Goal: Transaction & Acquisition: Purchase product/service

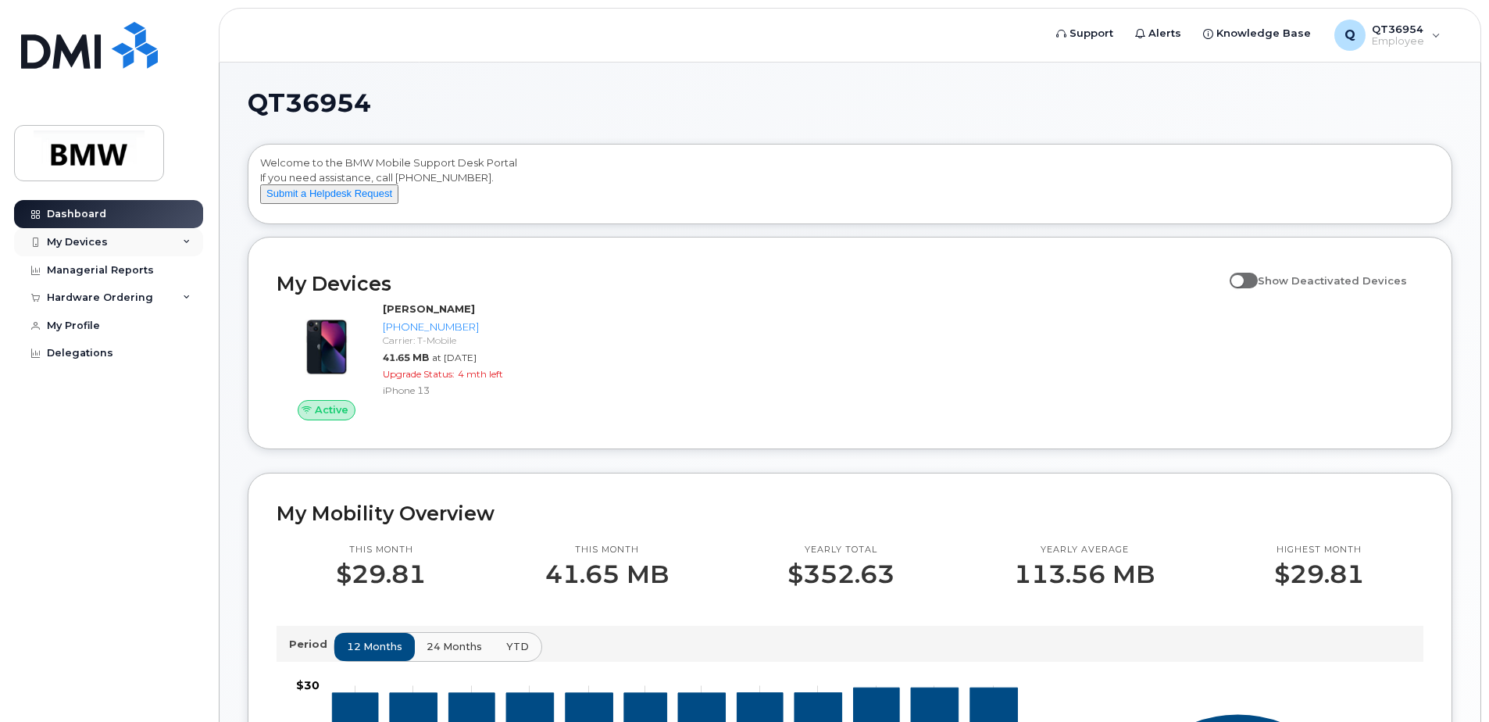
click at [191, 244] on div "My Devices" at bounding box center [108, 242] width 189 height 28
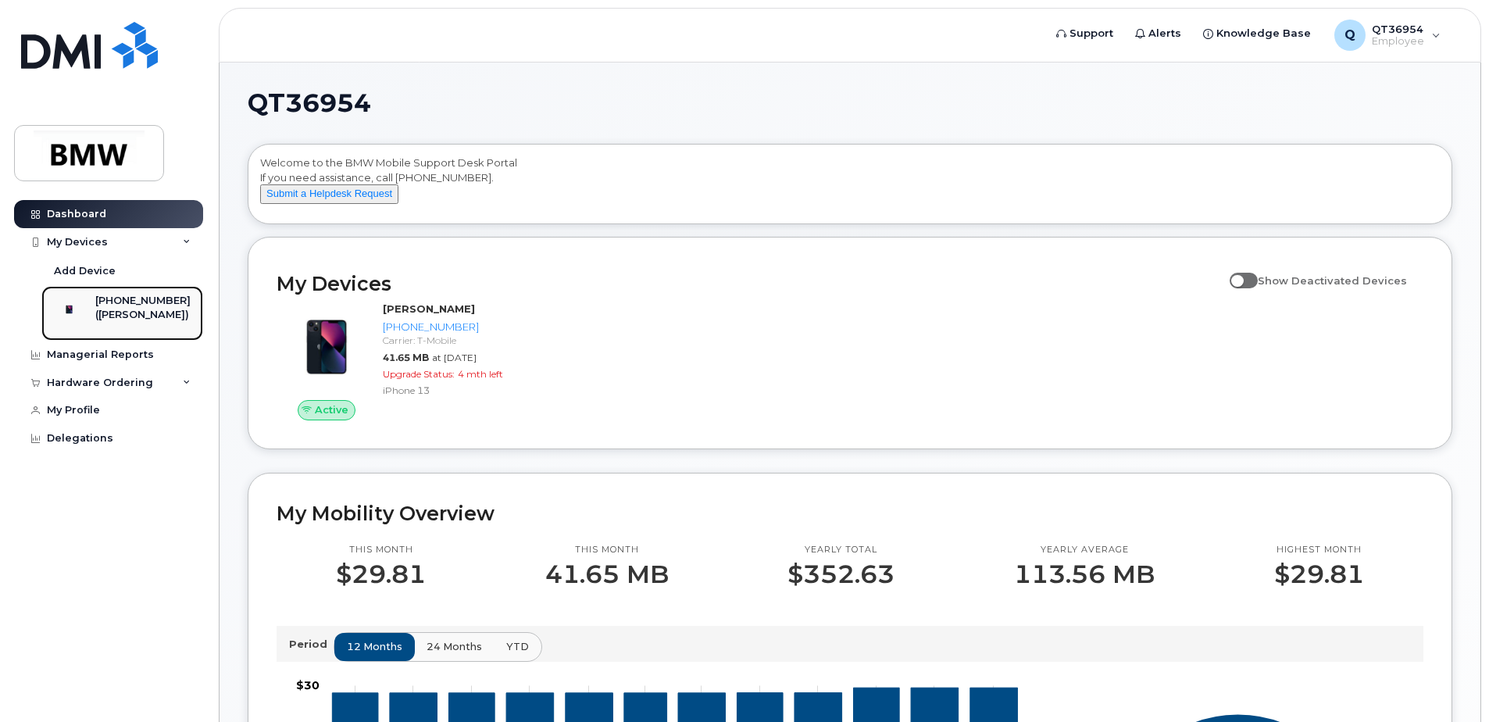
click at [151, 300] on div "[PHONE_NUMBER]" at bounding box center [142, 301] width 95 height 14
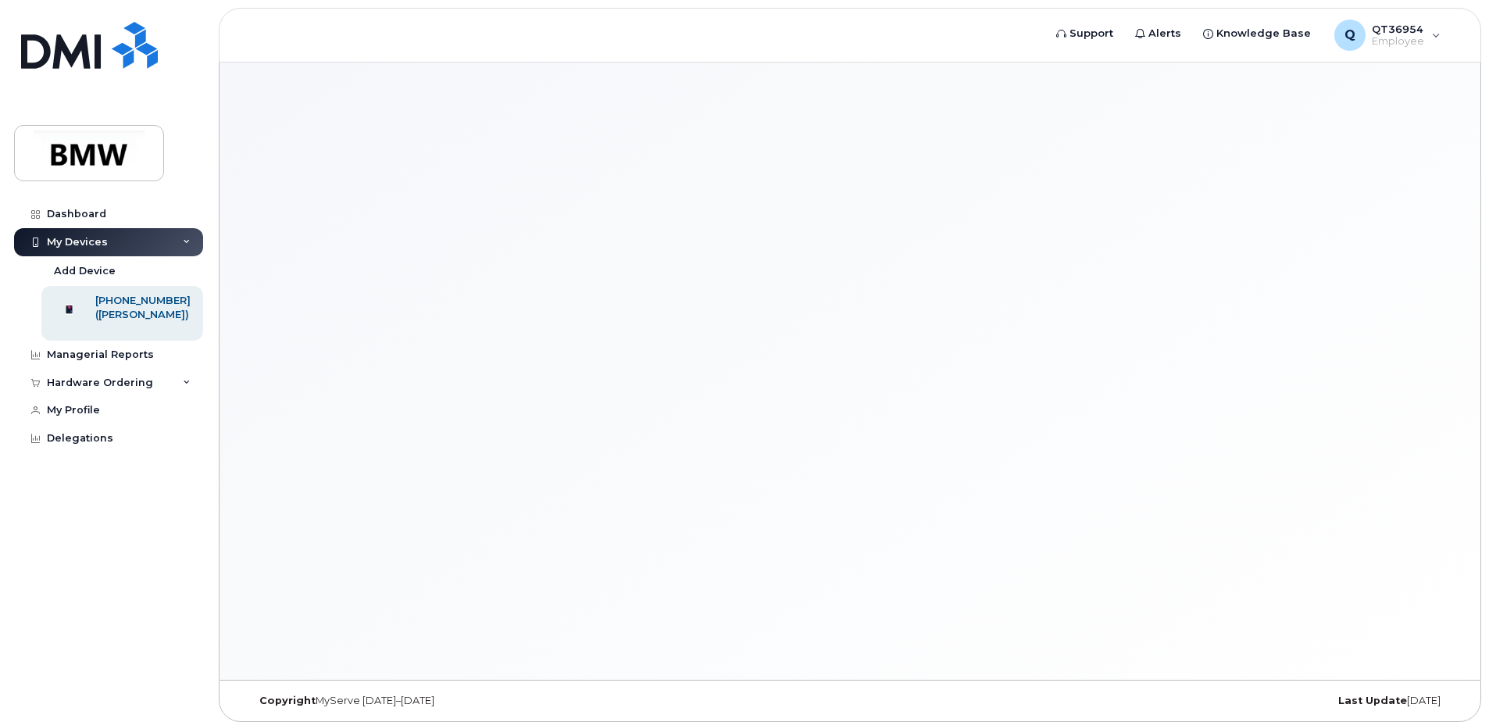
click at [151, 300] on div "[PHONE_NUMBER]" at bounding box center [142, 301] width 95 height 14
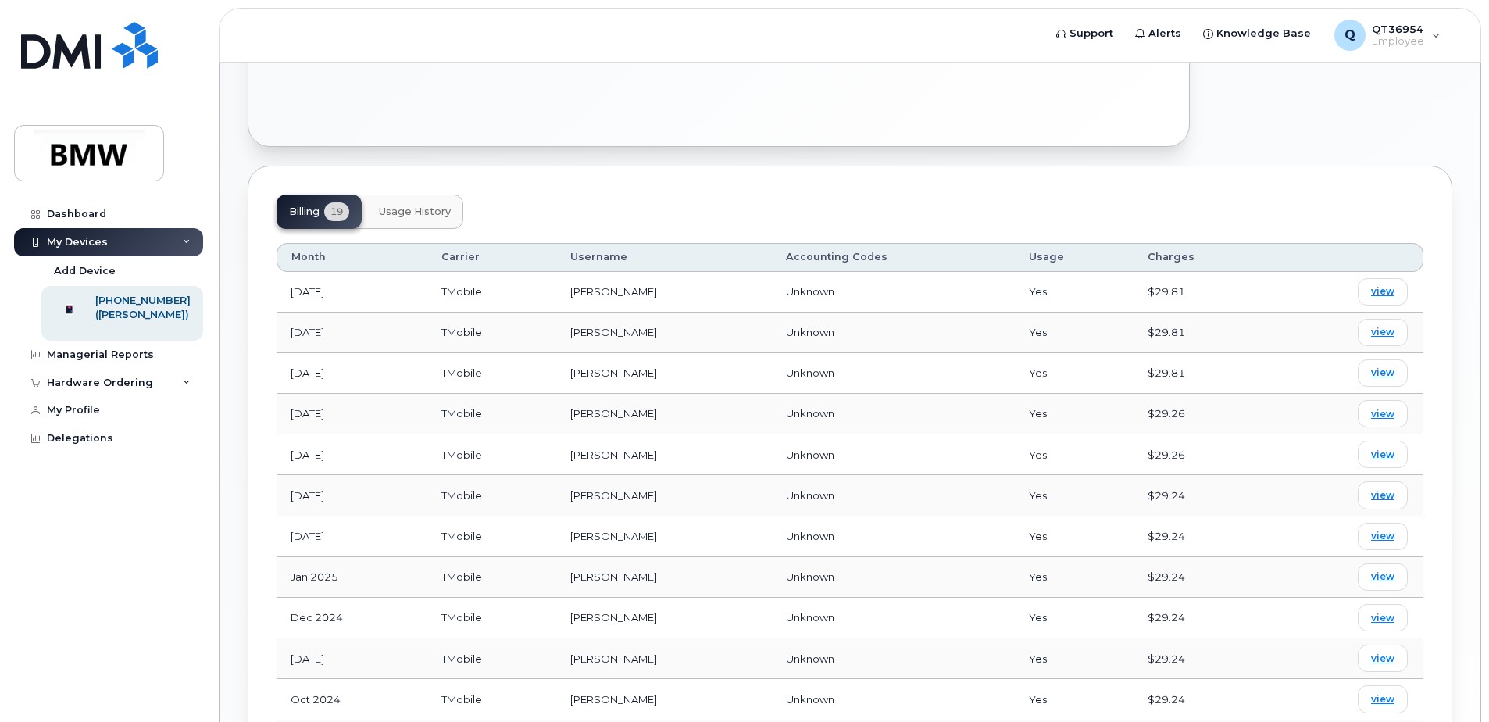
scroll to position [469, 0]
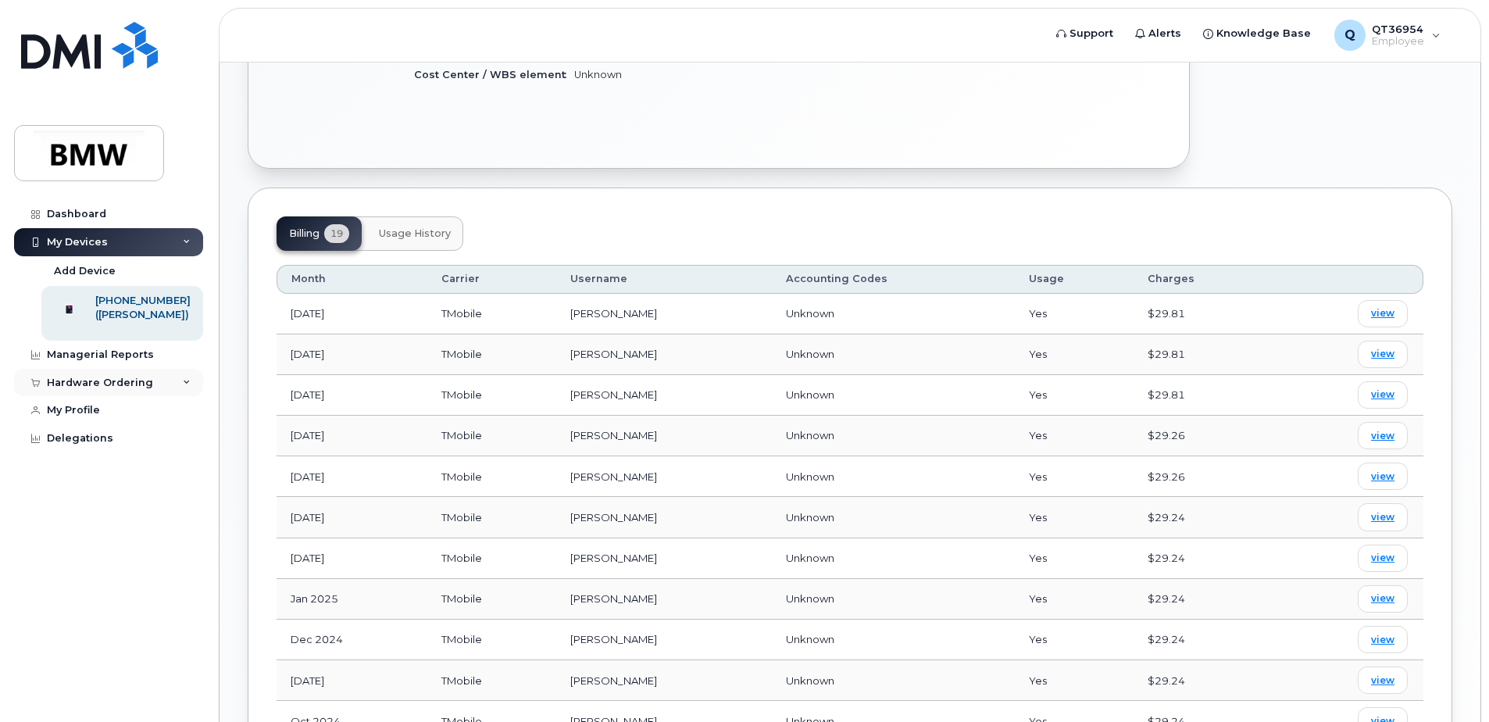
click at [110, 389] on div "Hardware Ordering" at bounding box center [100, 382] width 106 height 12
click at [76, 418] on div "My Orders" at bounding box center [82, 411] width 56 height 14
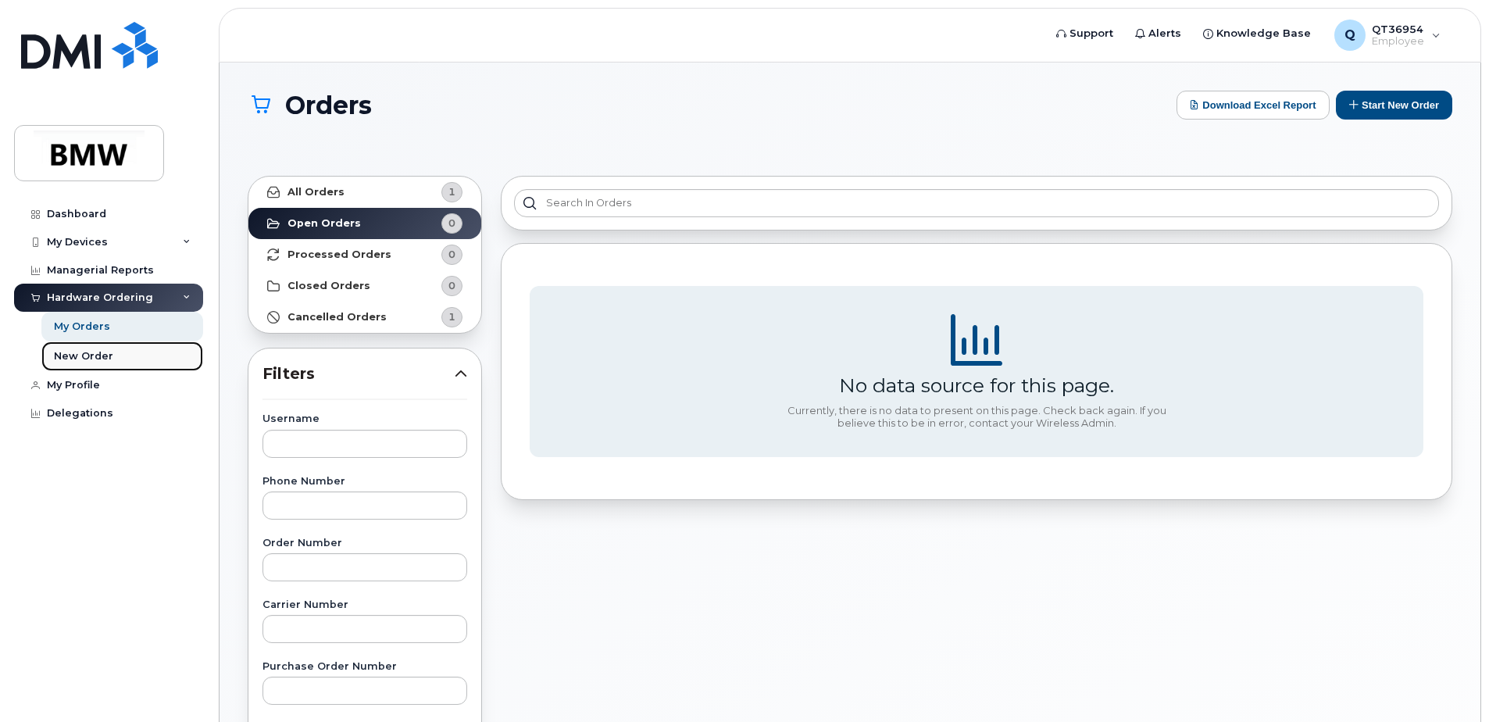
click at [91, 353] on div "New Order" at bounding box center [83, 356] width 59 height 14
